Goal: Find specific page/section: Find specific page/section

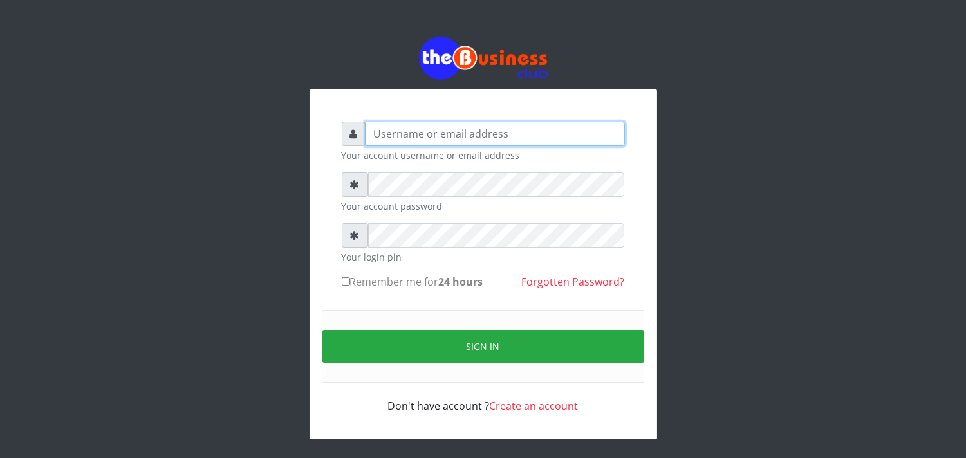
type input "Brownstelecom"
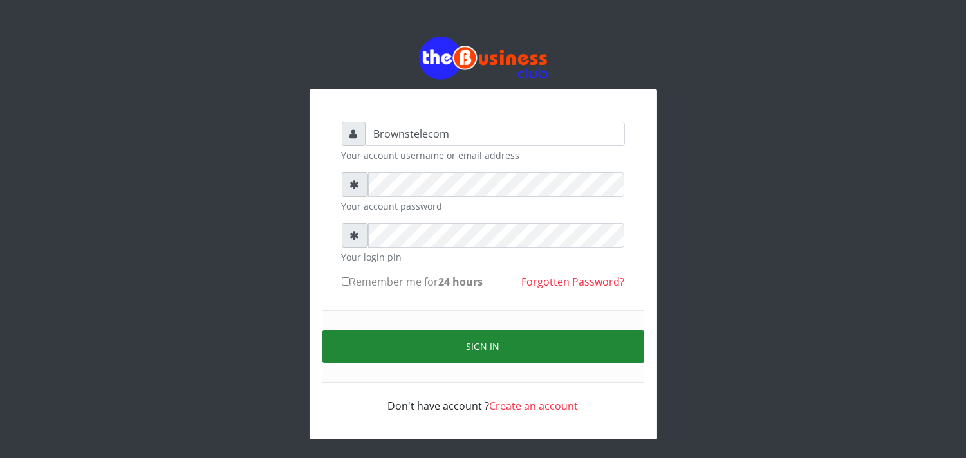
click at [417, 337] on button "Sign in" at bounding box center [483, 346] width 322 height 33
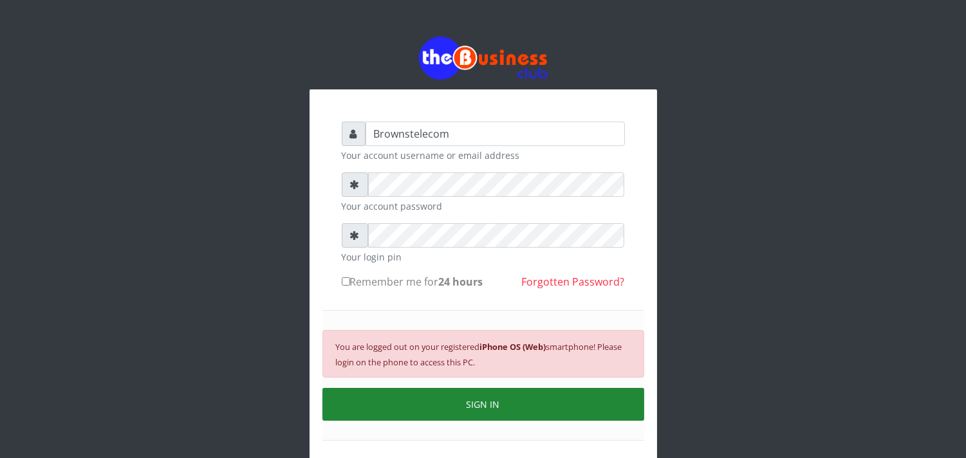
click at [468, 404] on button "SIGN IN" at bounding box center [483, 404] width 322 height 33
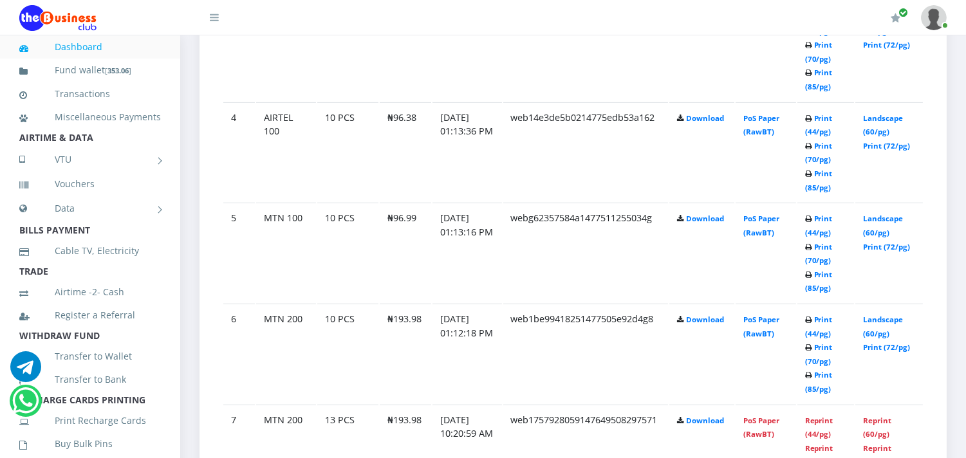
scroll to position [1009, 0]
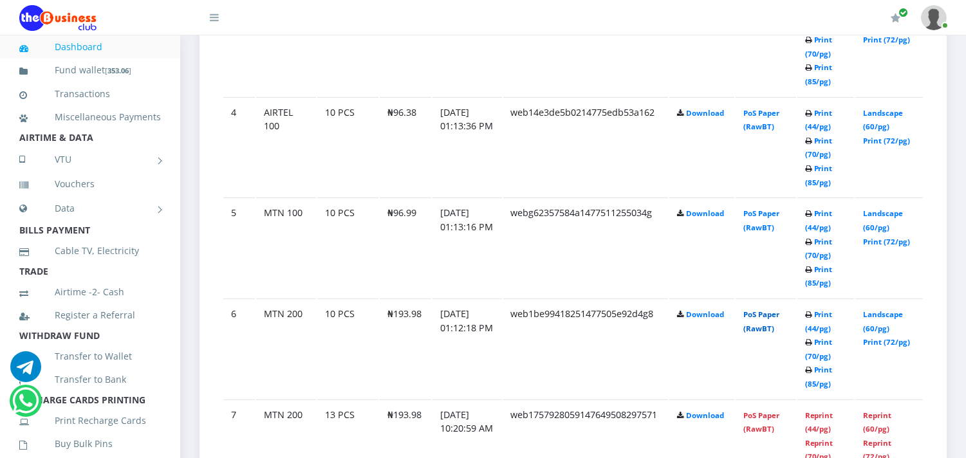
click at [758, 313] on link "PoS Paper (RawBT)" at bounding box center [761, 322] width 36 height 24
click at [769, 218] on link "PoS Paper (RawBT)" at bounding box center [761, 221] width 36 height 24
click at [758, 118] on link "PoS Paper (RawBT)" at bounding box center [761, 120] width 36 height 24
click at [758, 317] on td "PoS Paper (RawBT)" at bounding box center [766, 349] width 60 height 100
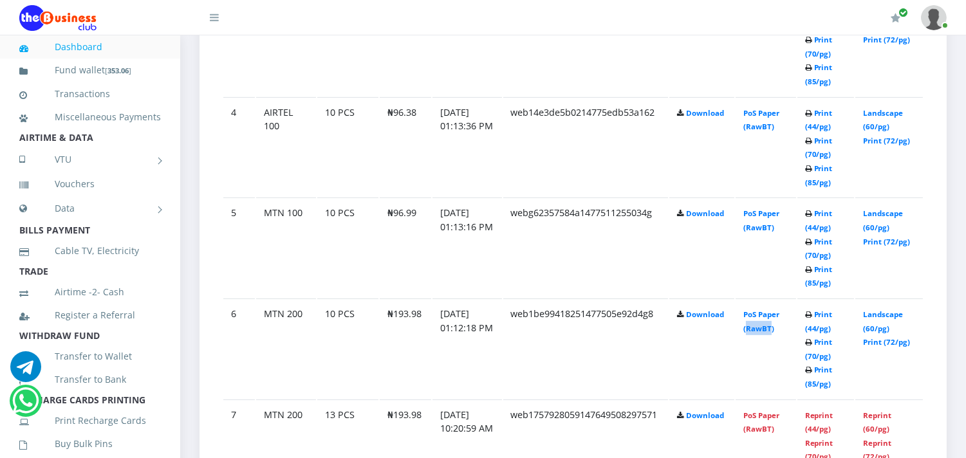
click at [758, 316] on td "PoS Paper (RawBT)" at bounding box center [766, 349] width 60 height 100
click at [754, 327] on link "PoS Paper (RawBT)" at bounding box center [761, 322] width 36 height 24
click at [757, 111] on link "PoS Paper (RawBT)" at bounding box center [761, 120] width 36 height 24
click at [767, 119] on link "PoS Paper (RawBT)" at bounding box center [761, 120] width 36 height 24
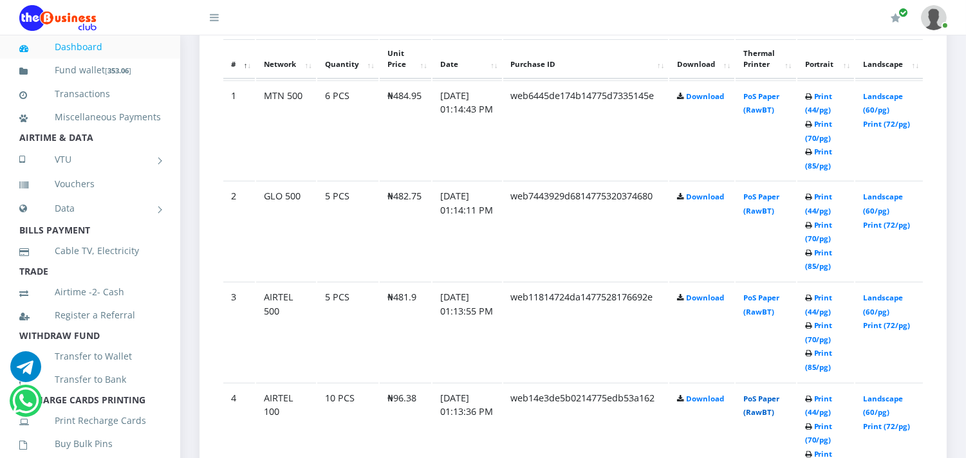
scroll to position [695, 0]
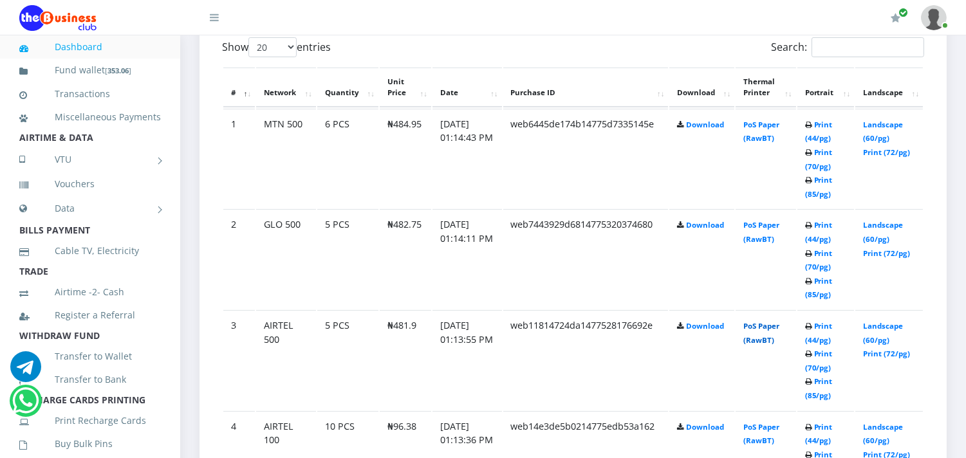
click at [760, 327] on link "PoS Paper (RawBT)" at bounding box center [761, 333] width 36 height 24
click at [753, 223] on link "PoS Paper (RawBT)" at bounding box center [761, 232] width 36 height 24
click at [760, 131] on td "PoS Paper (RawBT)" at bounding box center [766, 159] width 60 height 100
click at [760, 126] on link "PoS Paper (RawBT)" at bounding box center [761, 132] width 36 height 24
